Goal: Navigation & Orientation: Understand site structure

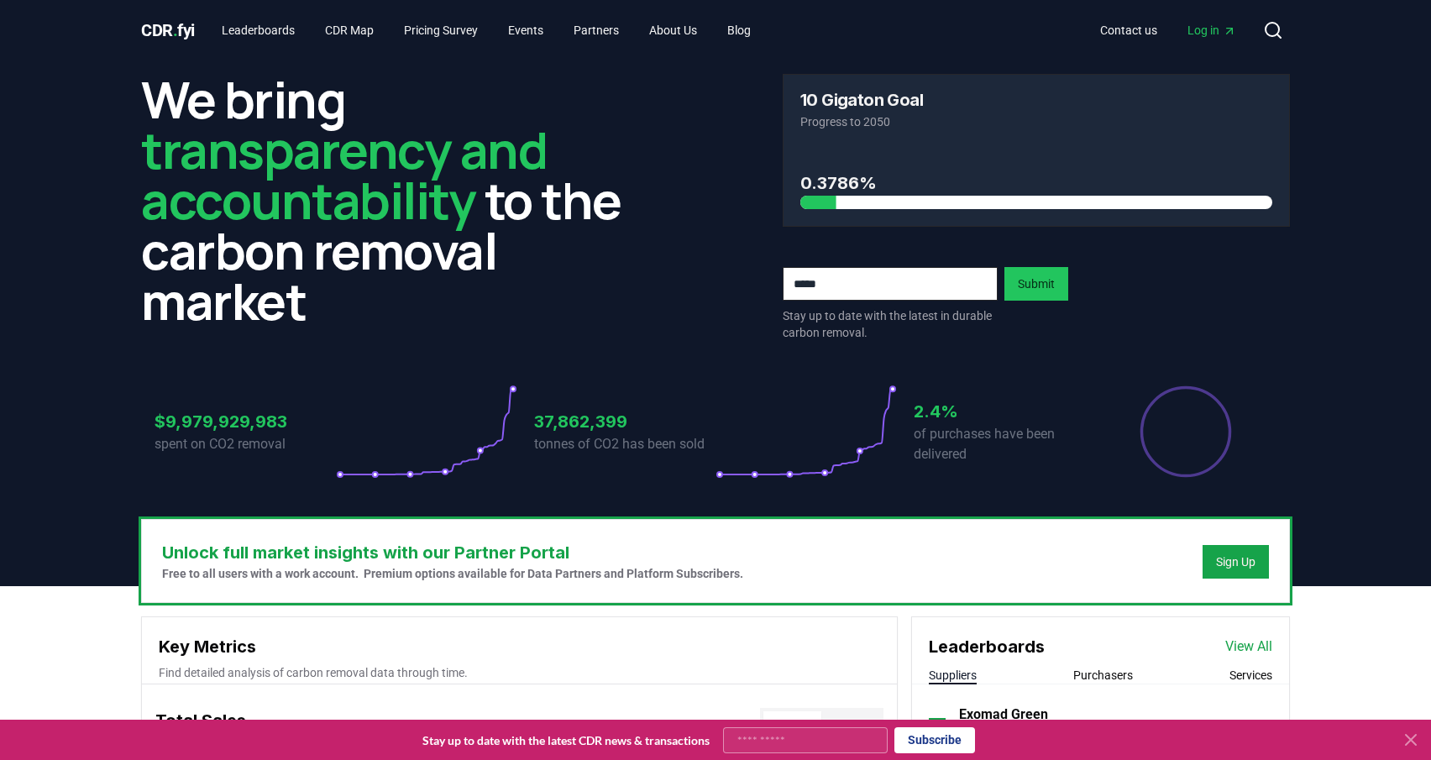
click at [1200, 201] on div at bounding box center [1037, 202] width 472 height 13
click at [843, 99] on h3 "10 Gigaton Goal" at bounding box center [862, 100] width 123 height 17
click at [372, 32] on link "CDR Map" at bounding box center [350, 30] width 76 height 30
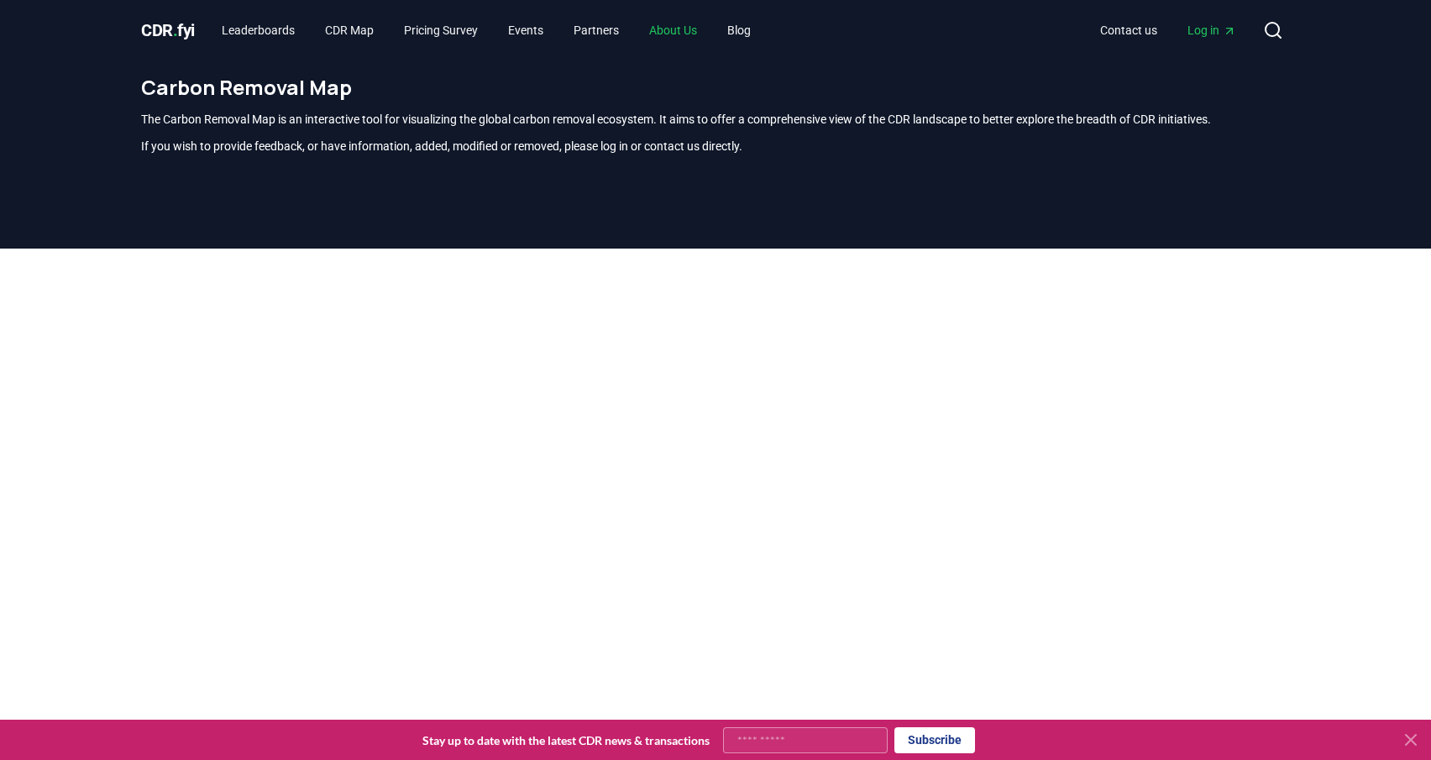
click at [701, 37] on link "About Us" at bounding box center [673, 30] width 75 height 30
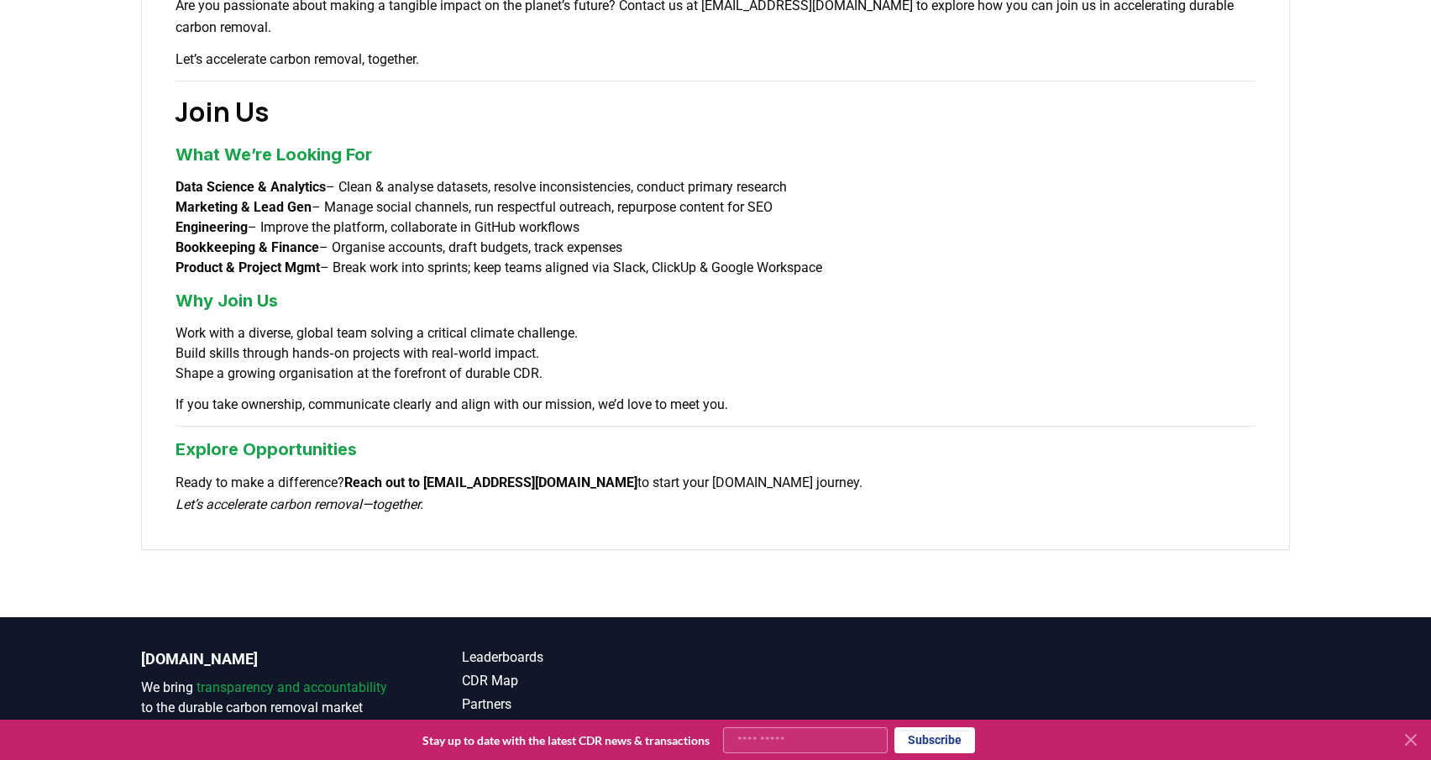
scroll to position [1229, 0]
